Goal: Task Accomplishment & Management: Complete application form

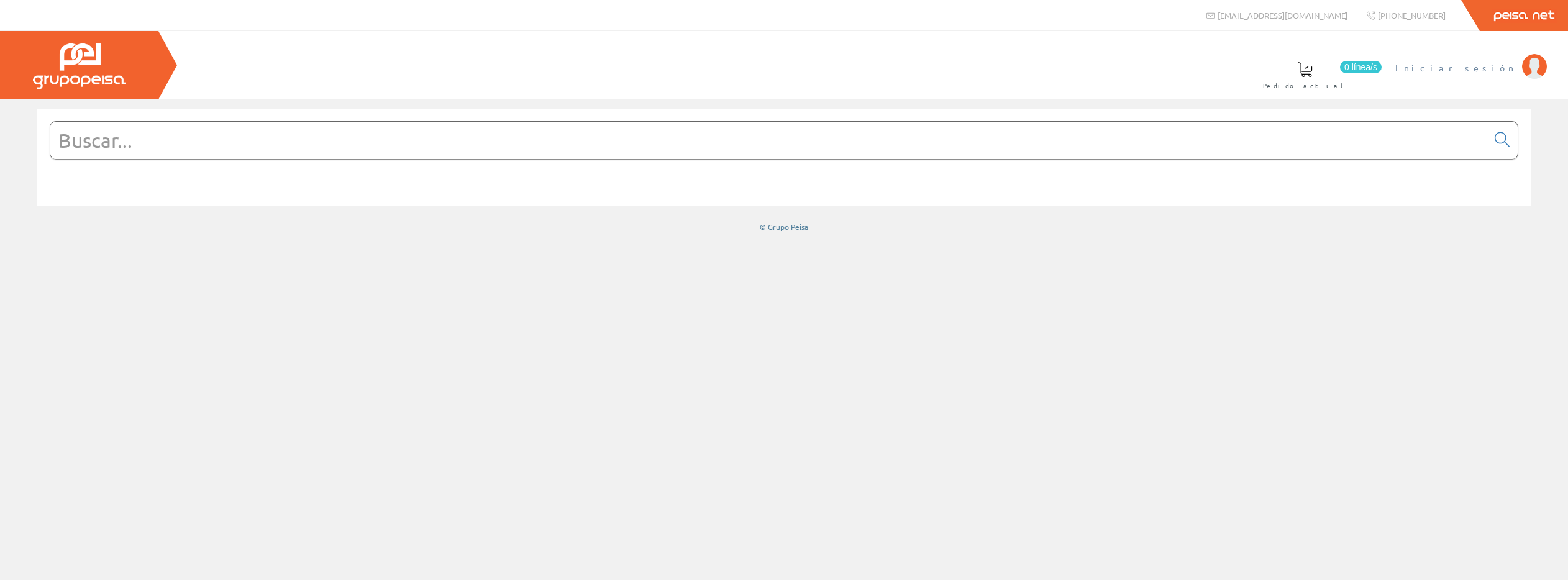
click at [1489, 65] on span "Iniciar sesión" at bounding box center [1455, 68] width 121 height 12
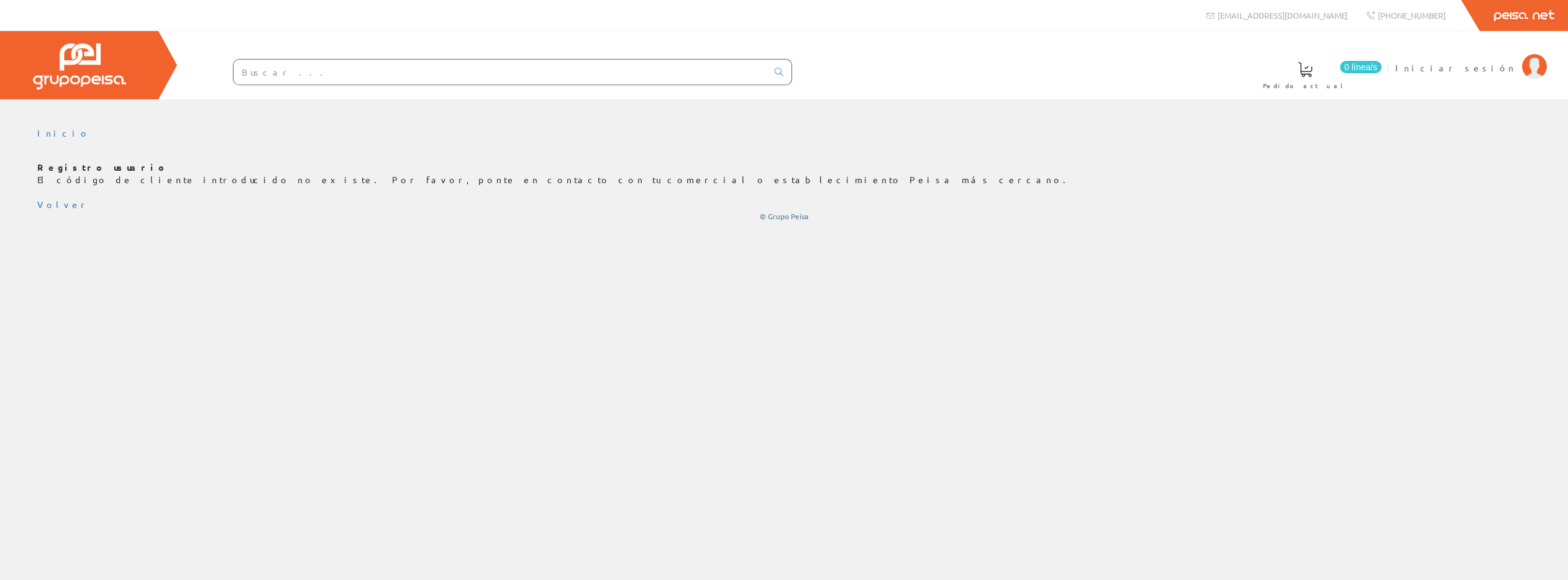
click at [956, 293] on div "Inicio" at bounding box center [784, 340] width 1568 height 481
click at [41, 164] on b "Registro usuario" at bounding box center [102, 166] width 131 height 11
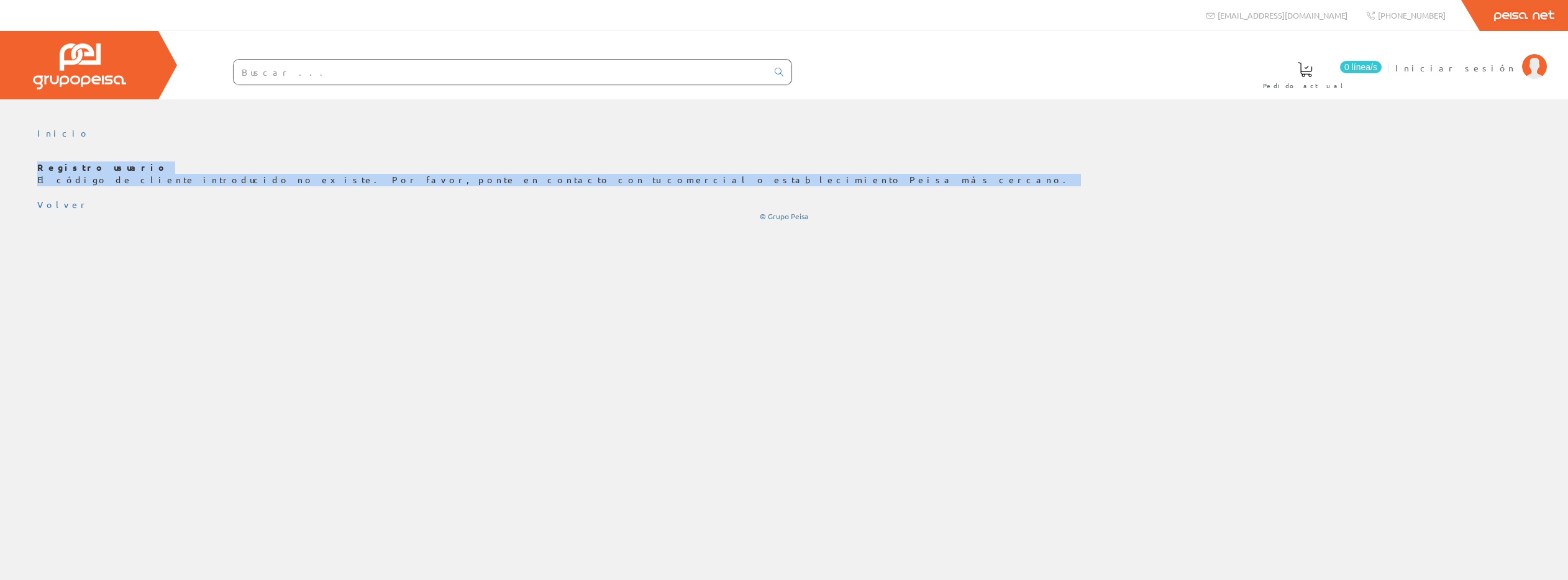
drag, startPoint x: 38, startPoint y: 166, endPoint x: 185, endPoint y: 187, distance: 148.5
click at [185, 187] on div "Registro usuario El código de cliente introducido no existe. Por favor, ponte e…" at bounding box center [784, 191] width 1493 height 60
copy p "Registro usuario El código de cliente introducido no existe. Por favor, ponte e…"
